Goal: Information Seeking & Learning: Learn about a topic

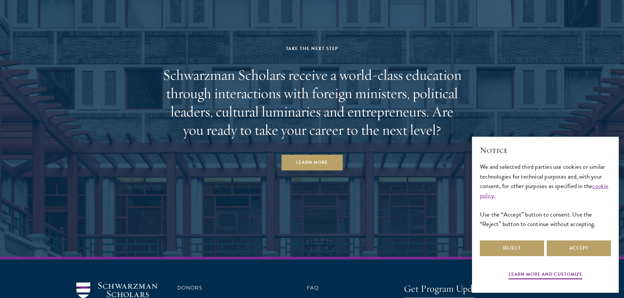
scroll to position [2059, 0]
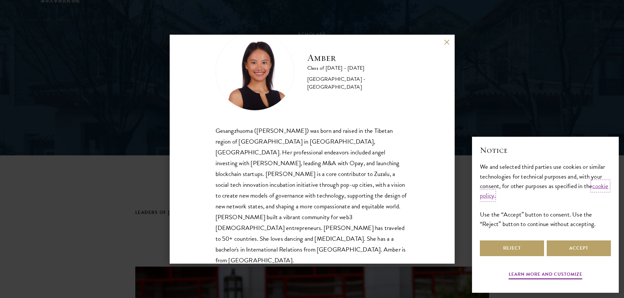
scroll to position [131, 0]
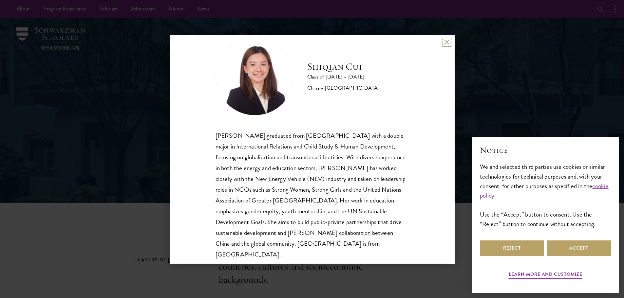
scroll to position [22, 0]
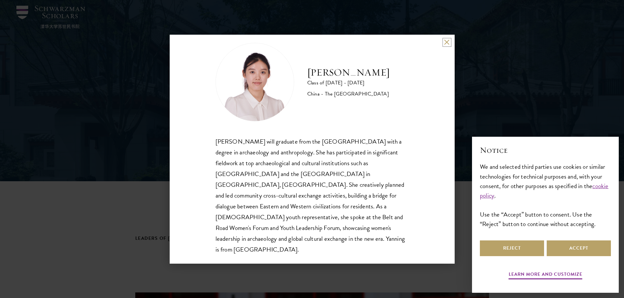
scroll to position [66, 0]
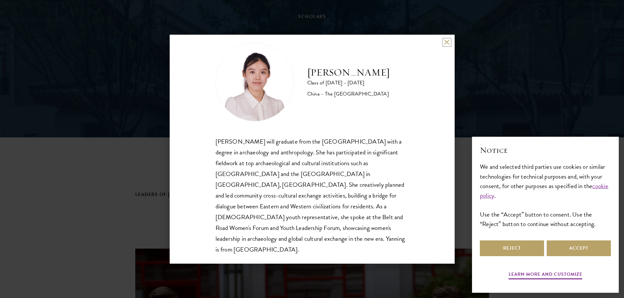
click at [448, 41] on button at bounding box center [447, 43] width 6 height 6
